Goal: Information Seeking & Learning: Learn about a topic

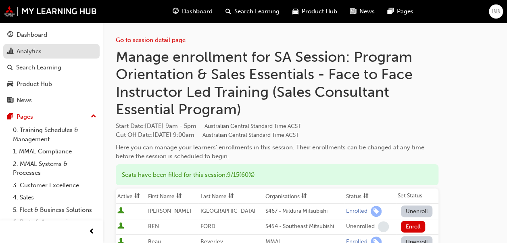
click at [48, 52] on div "Analytics" at bounding box center [51, 51] width 88 height 10
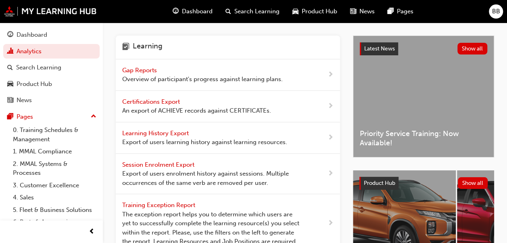
click at [150, 72] on span "Gap Reports" at bounding box center [140, 70] width 36 height 7
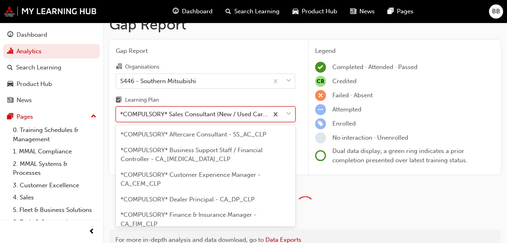
click at [215, 127] on body "Your version of Internet Explorer is outdated and not supported. Please upgrade…" at bounding box center [253, 108] width 507 height 243
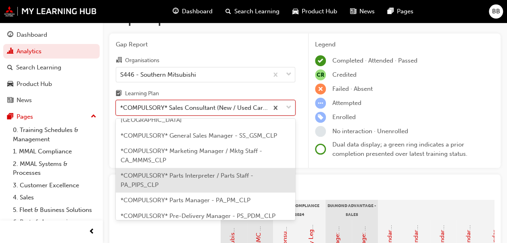
scroll to position [154, 0]
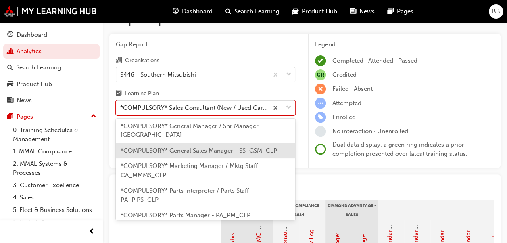
click at [230, 154] on span "*COMPULSORY* General Sales Manager - SS_GSM_CLP" at bounding box center [199, 150] width 157 height 7
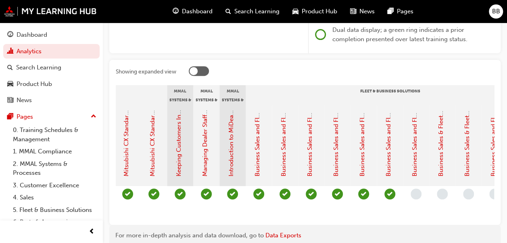
scroll to position [0, 776]
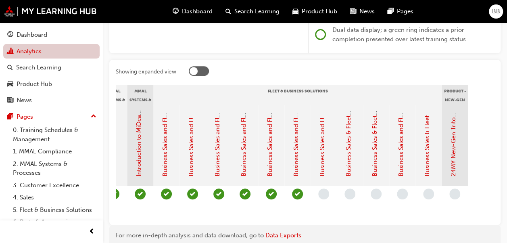
click at [67, 51] on link "Analytics" at bounding box center [51, 51] width 96 height 15
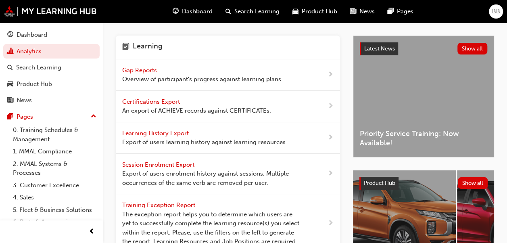
click at [149, 73] on span "Gap Reports" at bounding box center [140, 70] width 36 height 7
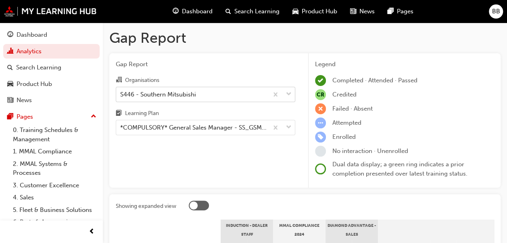
click at [201, 93] on div "S446 - Southern Mitsubishi" at bounding box center [192, 94] width 152 height 14
click at [121, 93] on input "Organisations S446 - Southern Mitsubishi" at bounding box center [120, 93] width 1 height 7
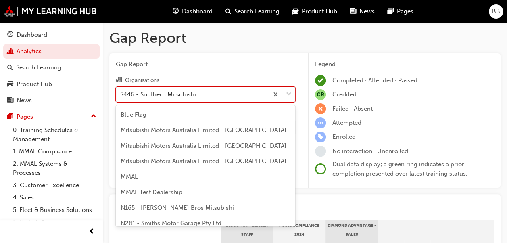
scroll to position [1689, 0]
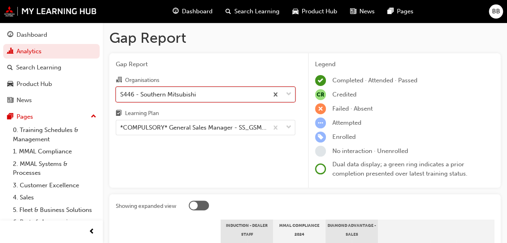
click at [228, 89] on div "S446 - Southern Mitsubishi" at bounding box center [192, 94] width 152 height 14
click at [121, 90] on input "Organisations 0 results available. Select is focused ,type to refine list, pres…" at bounding box center [120, 93] width 1 height 7
click at [227, 124] on body "Your version of Internet Explorer is outdated and not supported. Please upgrade…" at bounding box center [253, 121] width 507 height 243
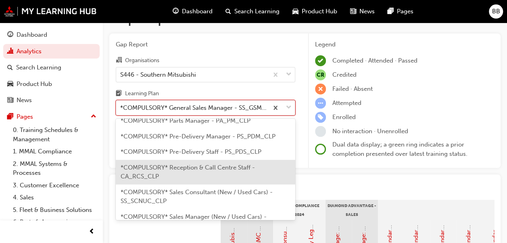
scroll to position [289, 0]
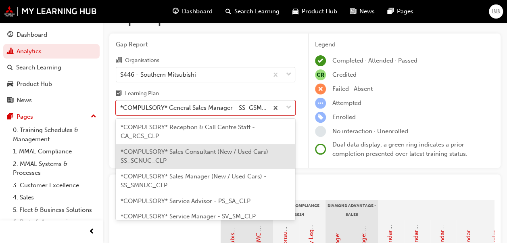
click at [232, 164] on div "*COMPULSORY* Sales Consultant (New / Used Cars) - SS_SCNUC_CLP" at bounding box center [206, 156] width 180 height 25
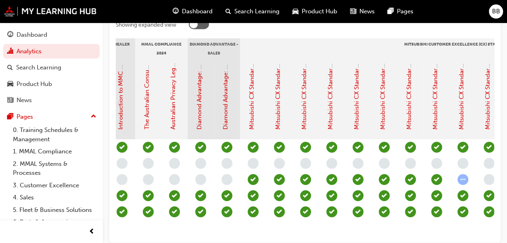
scroll to position [0, 109]
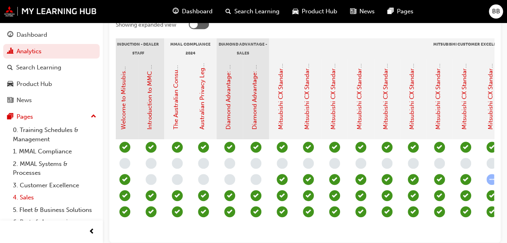
click at [38, 195] on link "4. Sales" at bounding box center [55, 197] width 90 height 13
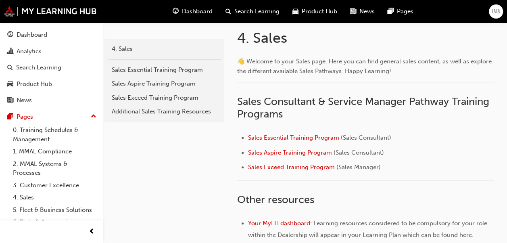
scroll to position [161, 0]
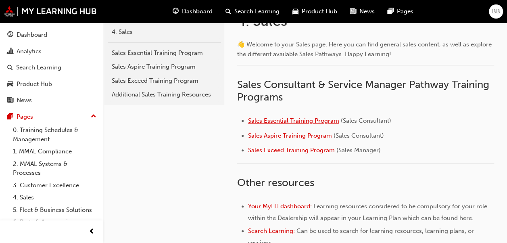
click at [302, 120] on span "Sales Essential Training Program" at bounding box center [293, 120] width 91 height 7
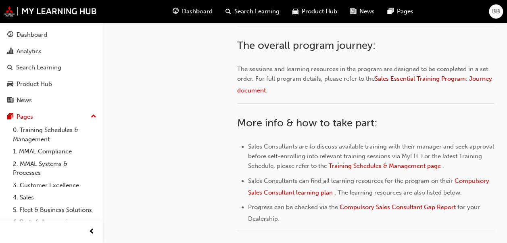
scroll to position [161, 0]
